Goal: Navigation & Orientation: Find specific page/section

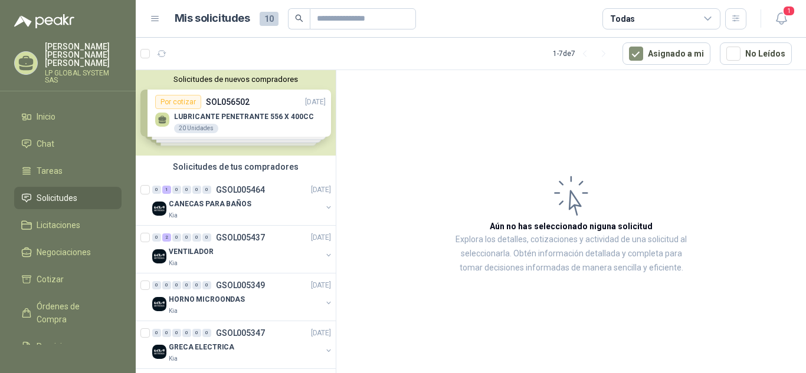
click at [65, 192] on span "Solicitudes" at bounding box center [57, 198] width 41 height 13
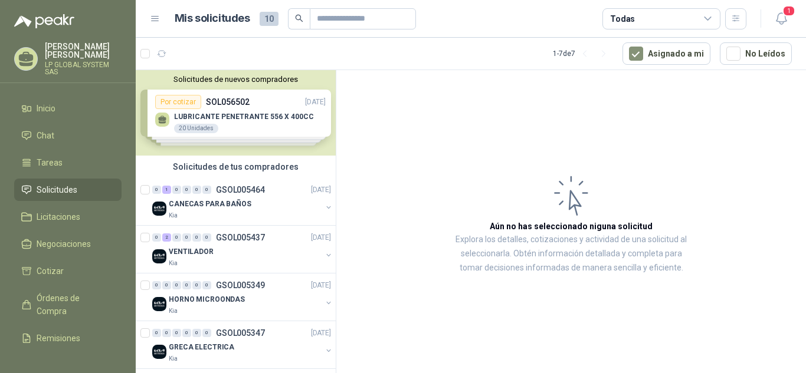
click at [247, 125] on div "Solicitudes de nuevos compradores Por cotizar SOL056502 [DATE] LUBRICANTE PENET…" at bounding box center [236, 113] width 200 height 86
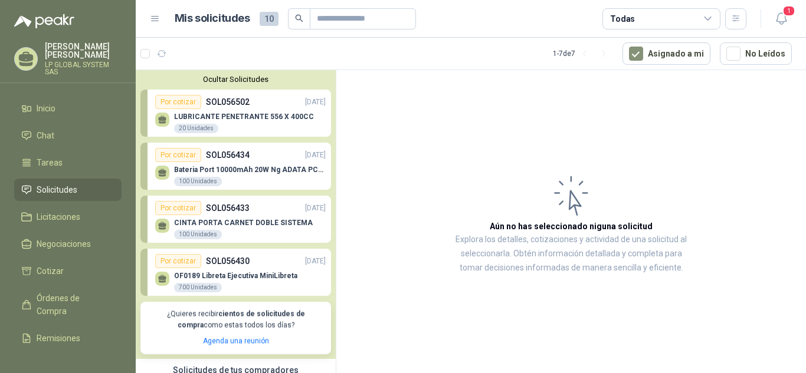
click at [247, 125] on div "LUBRICANTE PENETRANTE 556 X 400CC 20 Unidades" at bounding box center [244, 123] width 140 height 21
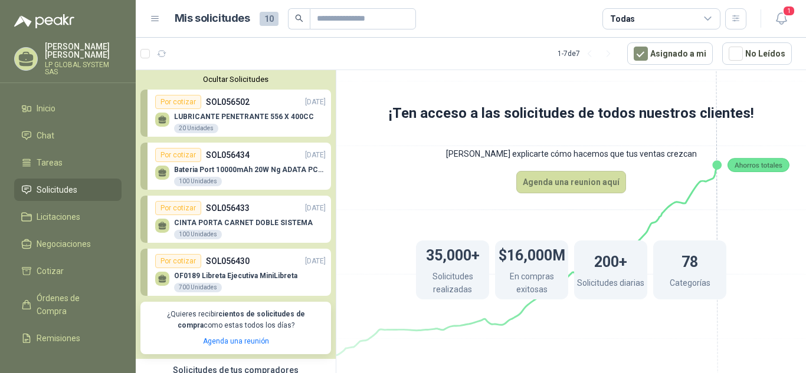
click at [252, 77] on button "Ocultar Solicitudes" at bounding box center [235, 79] width 190 height 9
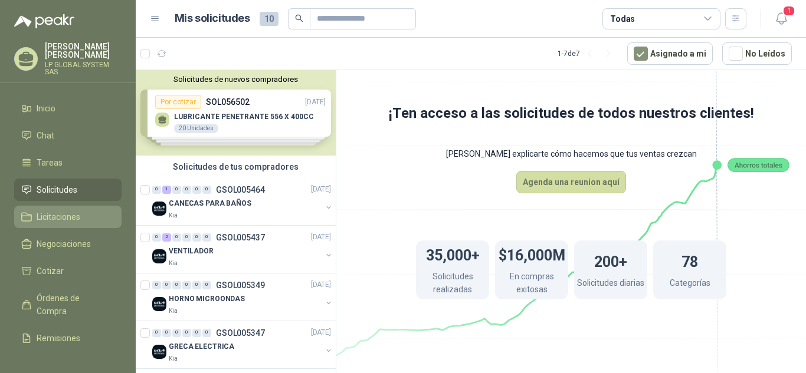
scroll to position [77, 0]
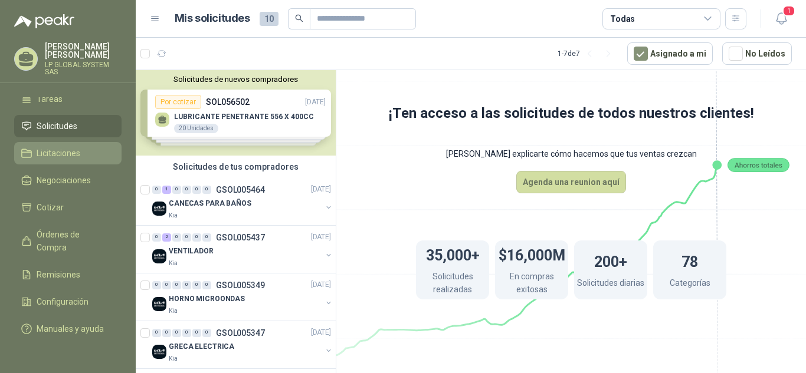
click at [64, 149] on link "Licitaciones" at bounding box center [67, 153] width 107 height 22
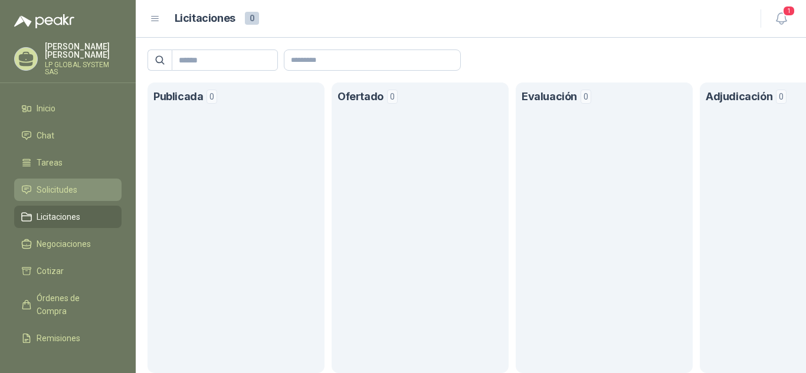
click at [60, 192] on span "Solicitudes" at bounding box center [57, 189] width 41 height 13
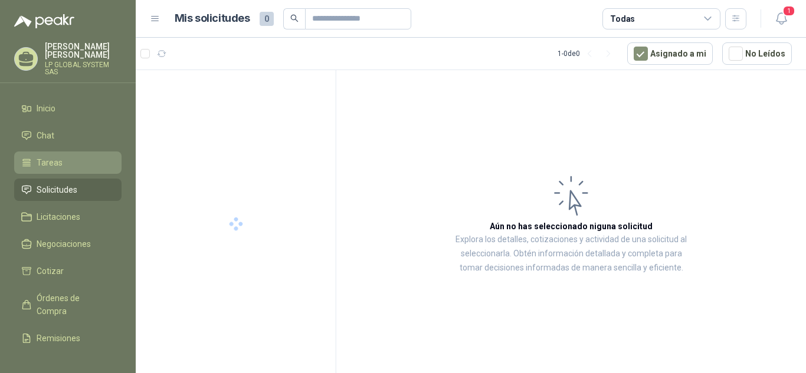
click at [54, 167] on span "Tareas" at bounding box center [50, 162] width 26 height 13
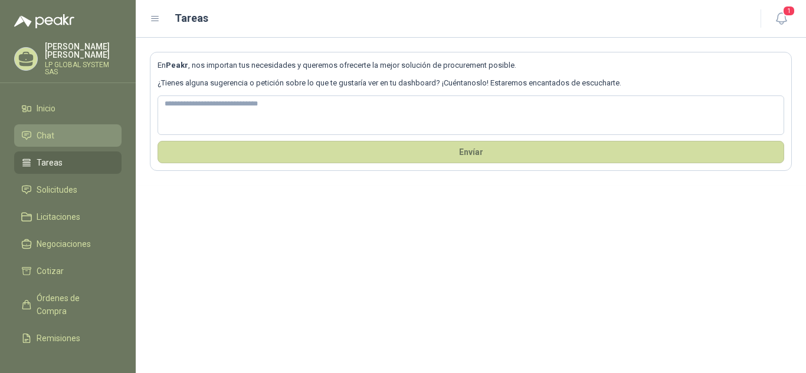
click at [60, 127] on link "Chat" at bounding box center [67, 135] width 107 height 22
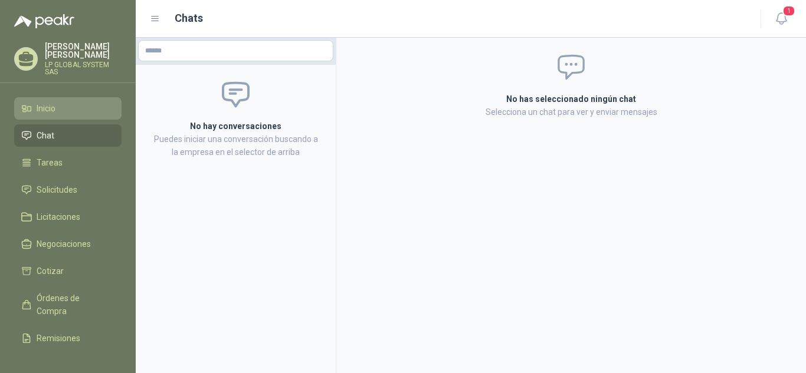
click at [59, 114] on li "Inicio" at bounding box center [67, 108] width 93 height 13
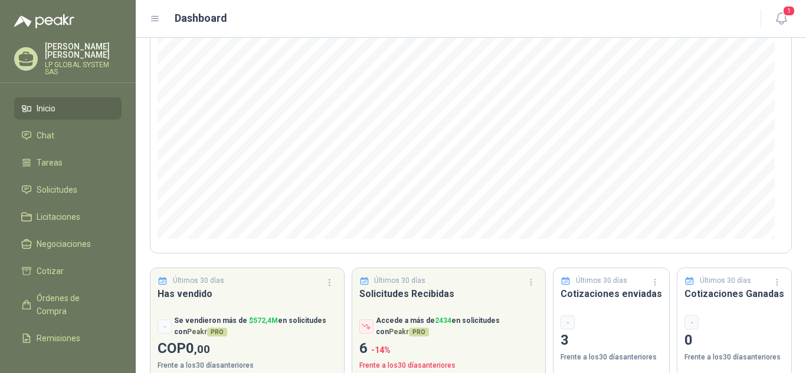
scroll to position [158, 0]
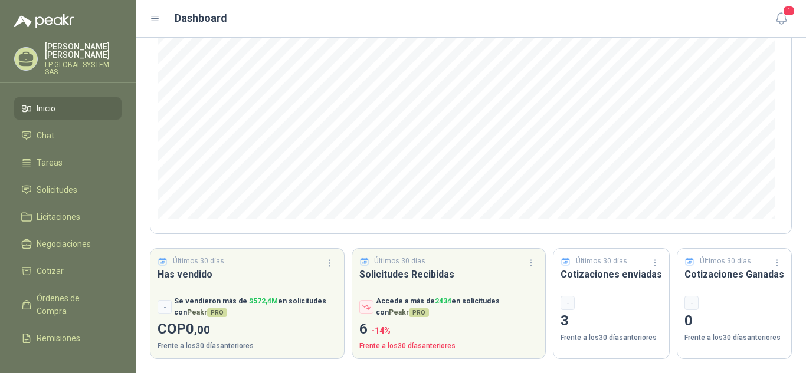
click at [569, 305] on div "-" at bounding box center [567, 303] width 14 height 14
click at [690, 305] on div "-" at bounding box center [691, 303] width 14 height 14
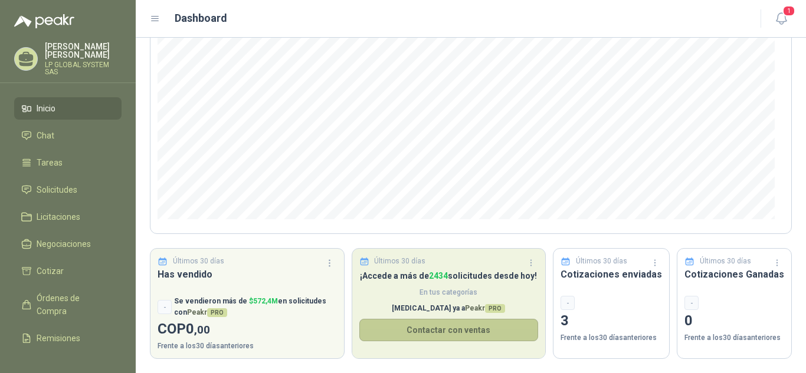
click at [451, 332] on button "Contactar con ventas" at bounding box center [448, 330] width 179 height 22
